Goal: Check status: Check status

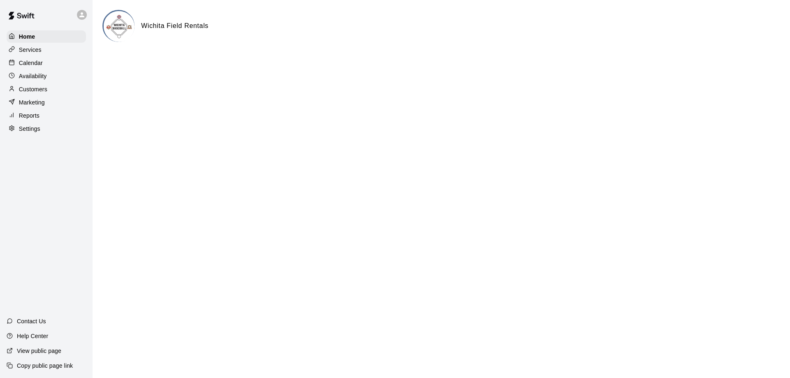
click at [51, 66] on div "Calendar" at bounding box center [46, 63] width 79 height 12
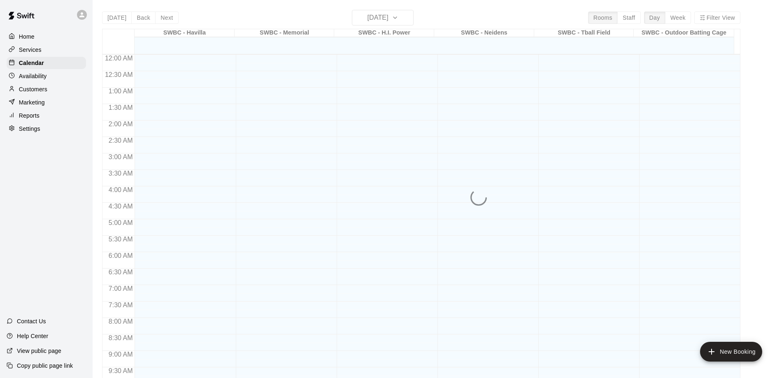
scroll to position [433, 0]
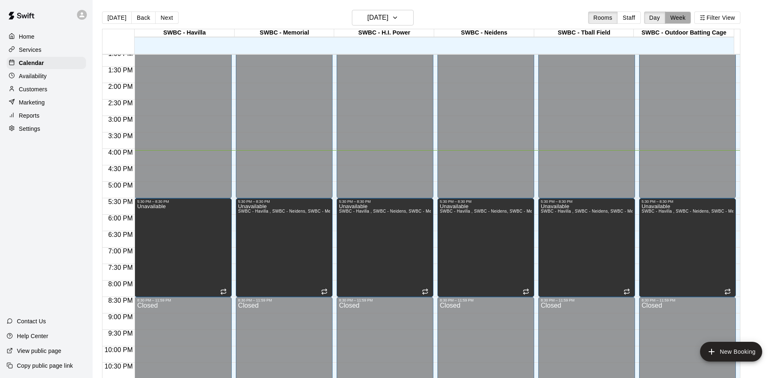
click at [680, 19] on button "Week" at bounding box center [678, 18] width 26 height 12
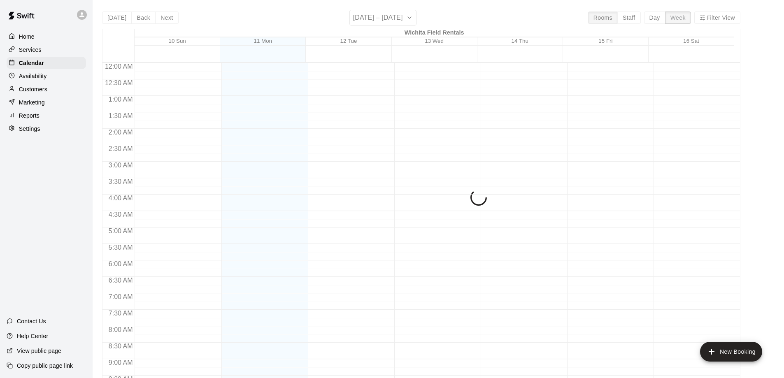
scroll to position [467, 0]
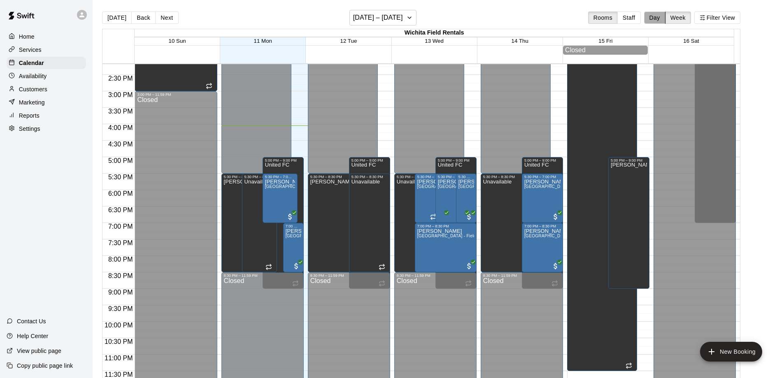
click at [659, 20] on button "Day" at bounding box center [654, 18] width 21 height 12
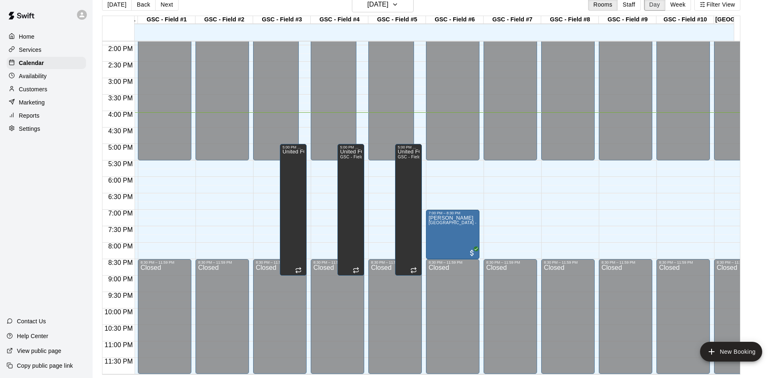
scroll to position [464, 376]
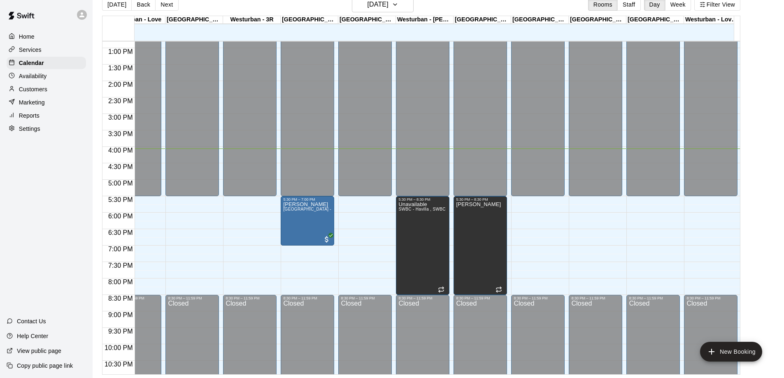
drag, startPoint x: 636, startPoint y: 375, endPoint x: 594, endPoint y: 375, distance: 42.0
click at [593, 378] on html "Home Services Calendar Availability Customers Marketing Reports Settings Contac…" at bounding box center [392, 182] width 784 height 391
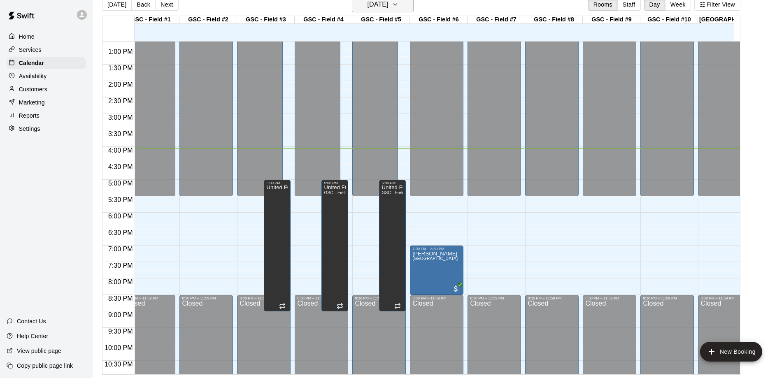
click at [388, 9] on h6 "[DATE]" at bounding box center [378, 5] width 21 height 12
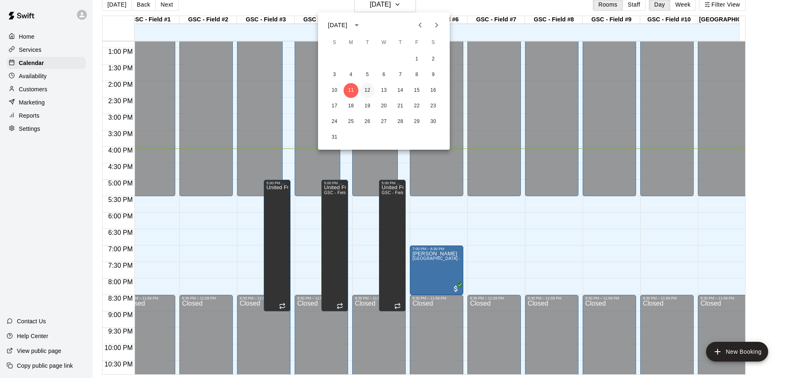
click at [369, 92] on button "12" at bounding box center [367, 90] width 15 height 15
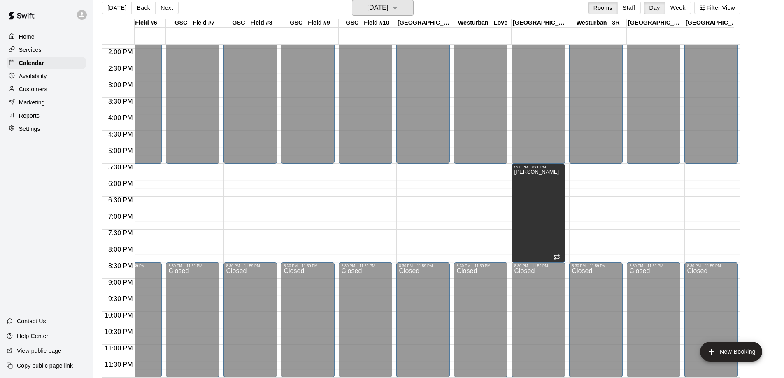
scroll to position [0, 460]
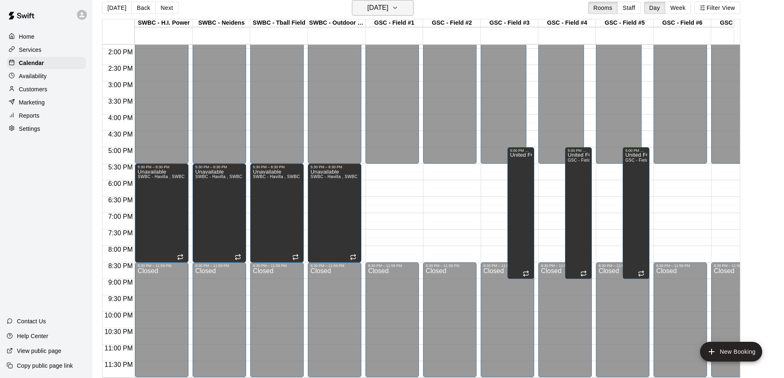
click at [384, 12] on h6 "[DATE]" at bounding box center [378, 8] width 21 height 12
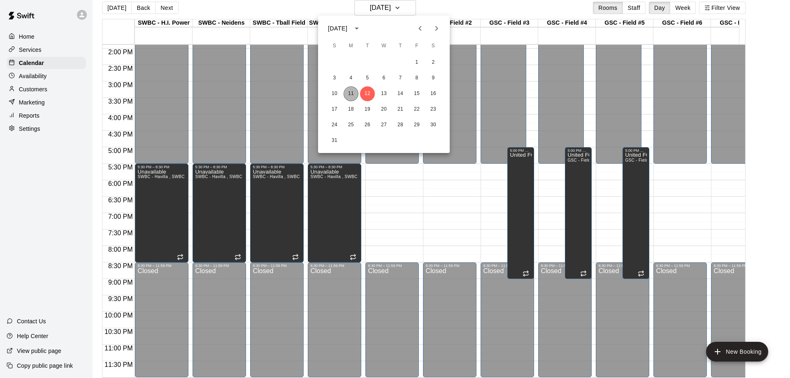
click at [350, 98] on button "11" at bounding box center [351, 93] width 15 height 15
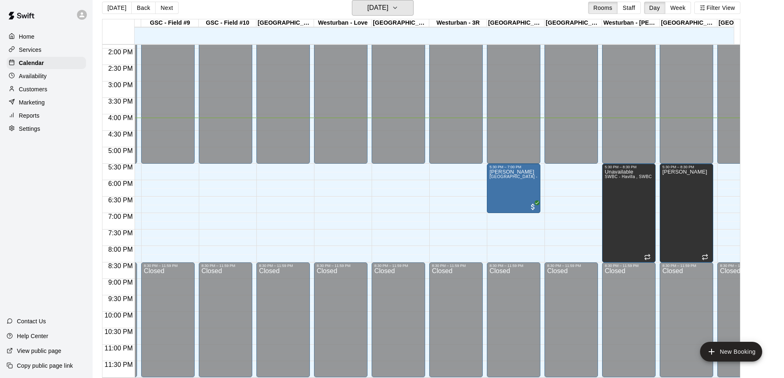
scroll to position [0, 737]
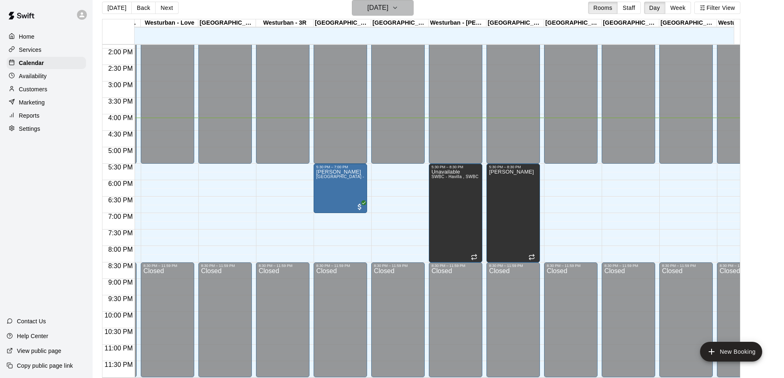
click at [389, 8] on h6 "[DATE]" at bounding box center [378, 8] width 21 height 12
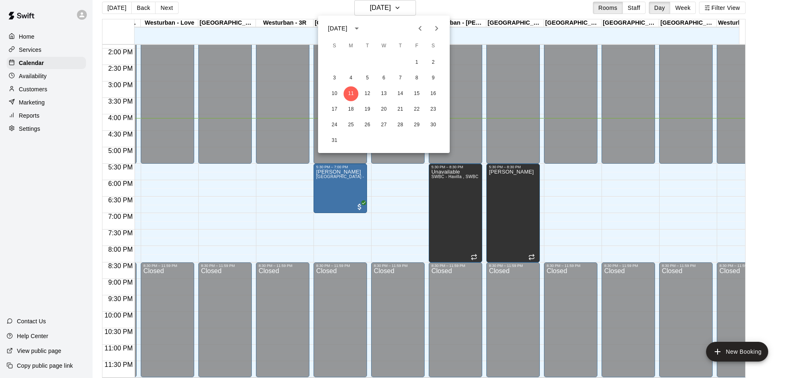
click at [431, 11] on div at bounding box center [395, 189] width 790 height 378
